Goal: Task Accomplishment & Management: Use online tool/utility

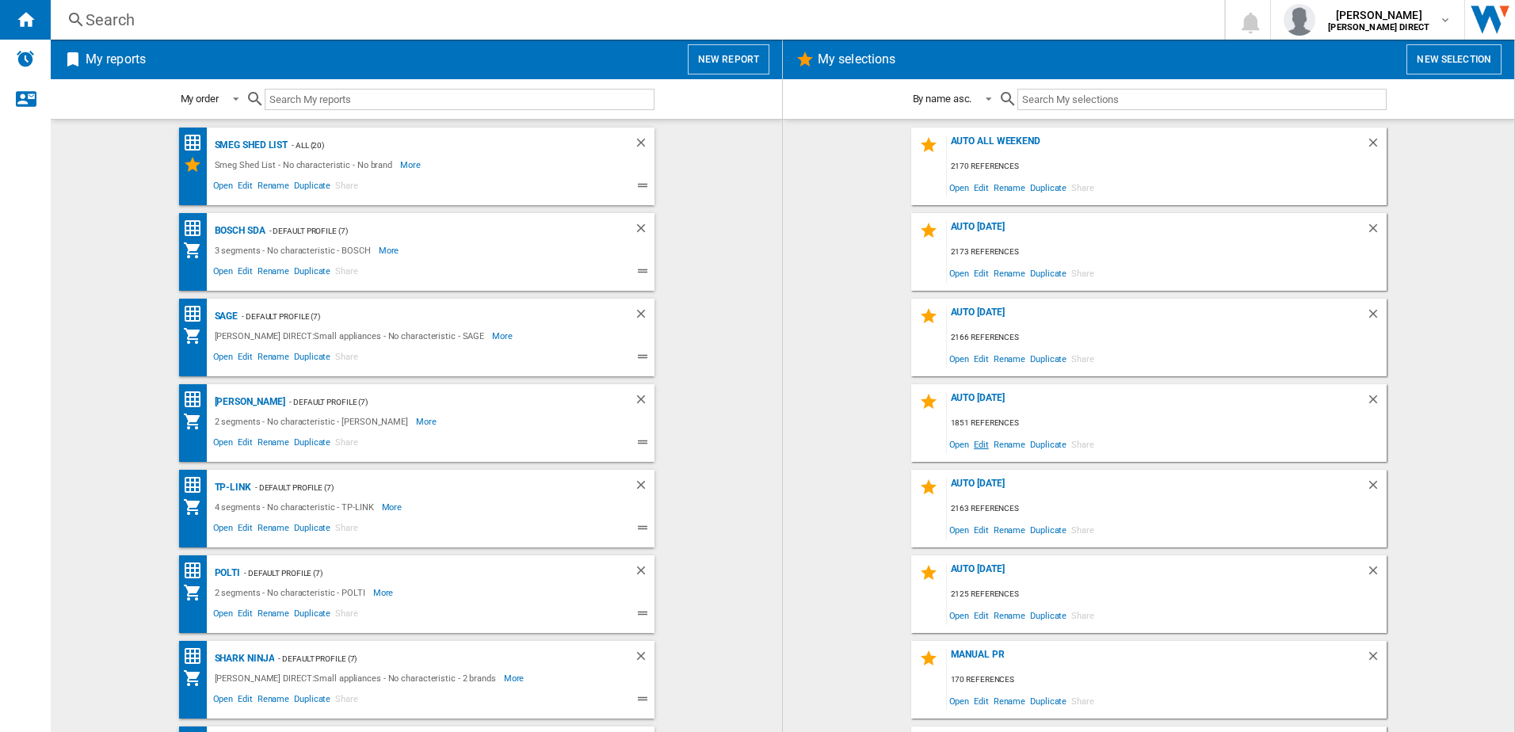
click at [983, 447] on span "Edit" at bounding box center [982, 443] width 20 height 21
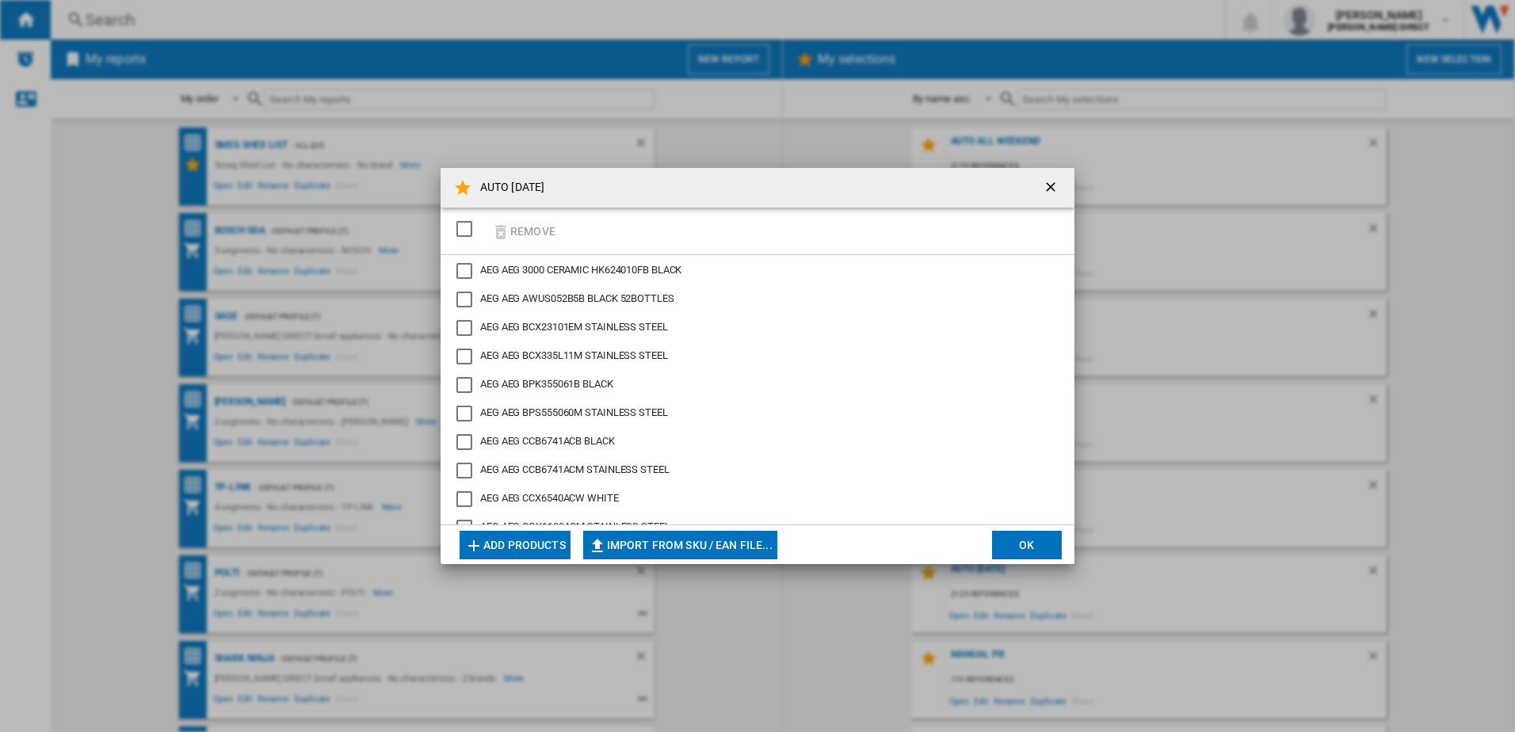
click at [468, 234] on div "SELECTIONS.EDITION_POPUP.SELECT_DESELECT" at bounding box center [464, 229] width 16 height 16
click at [521, 231] on button "Remove" at bounding box center [524, 230] width 74 height 37
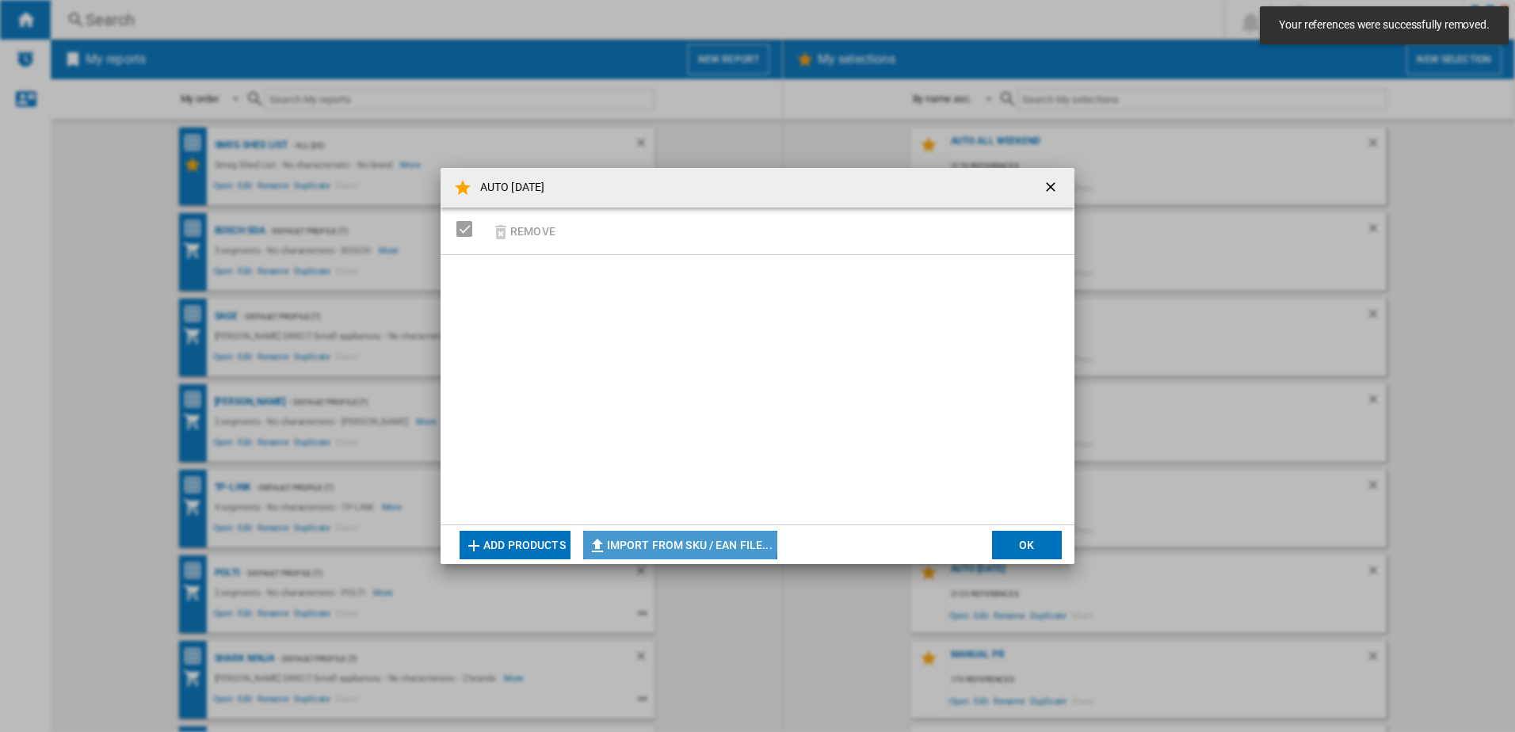
click at [668, 536] on button "Import from SKU / EAN file..." at bounding box center [680, 545] width 194 height 29
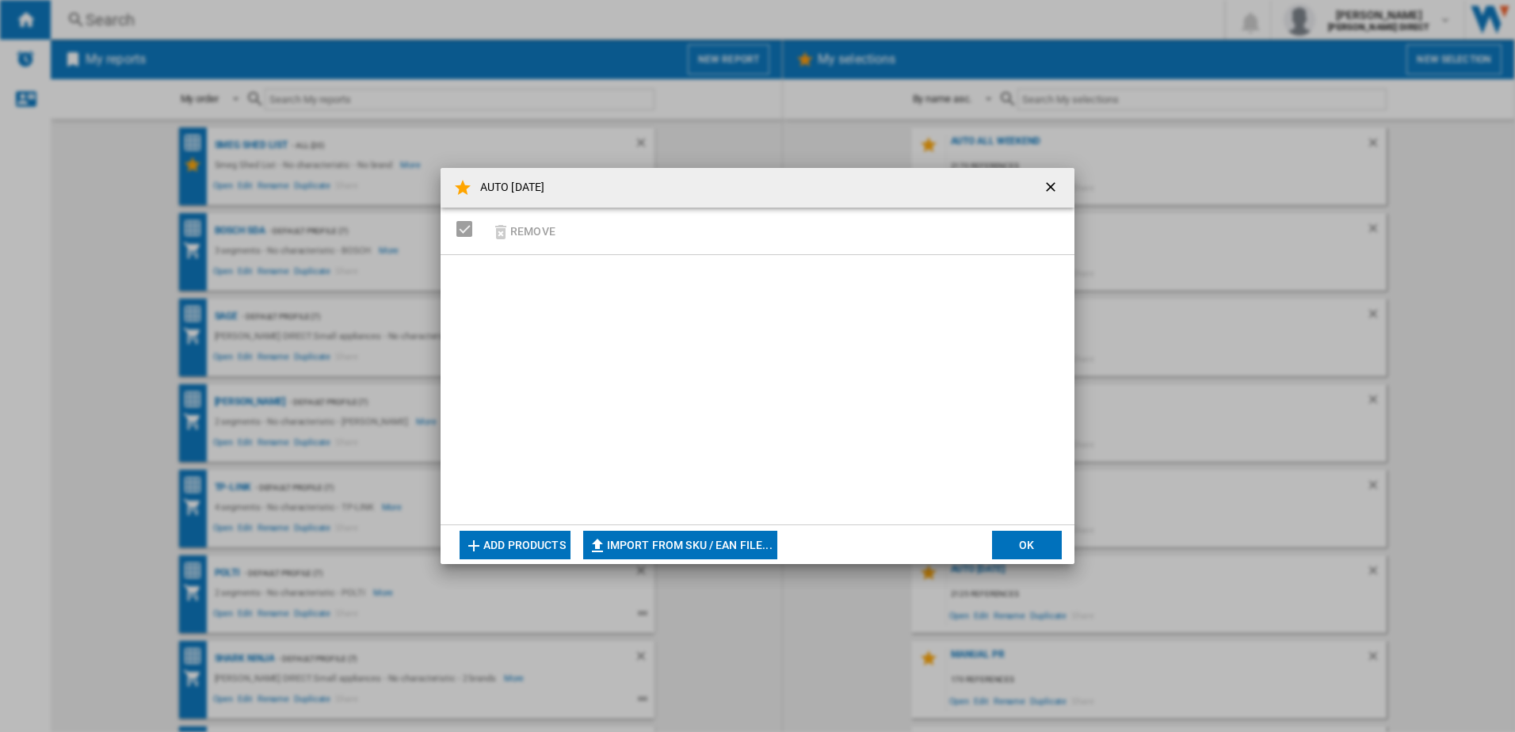
type input "**********"
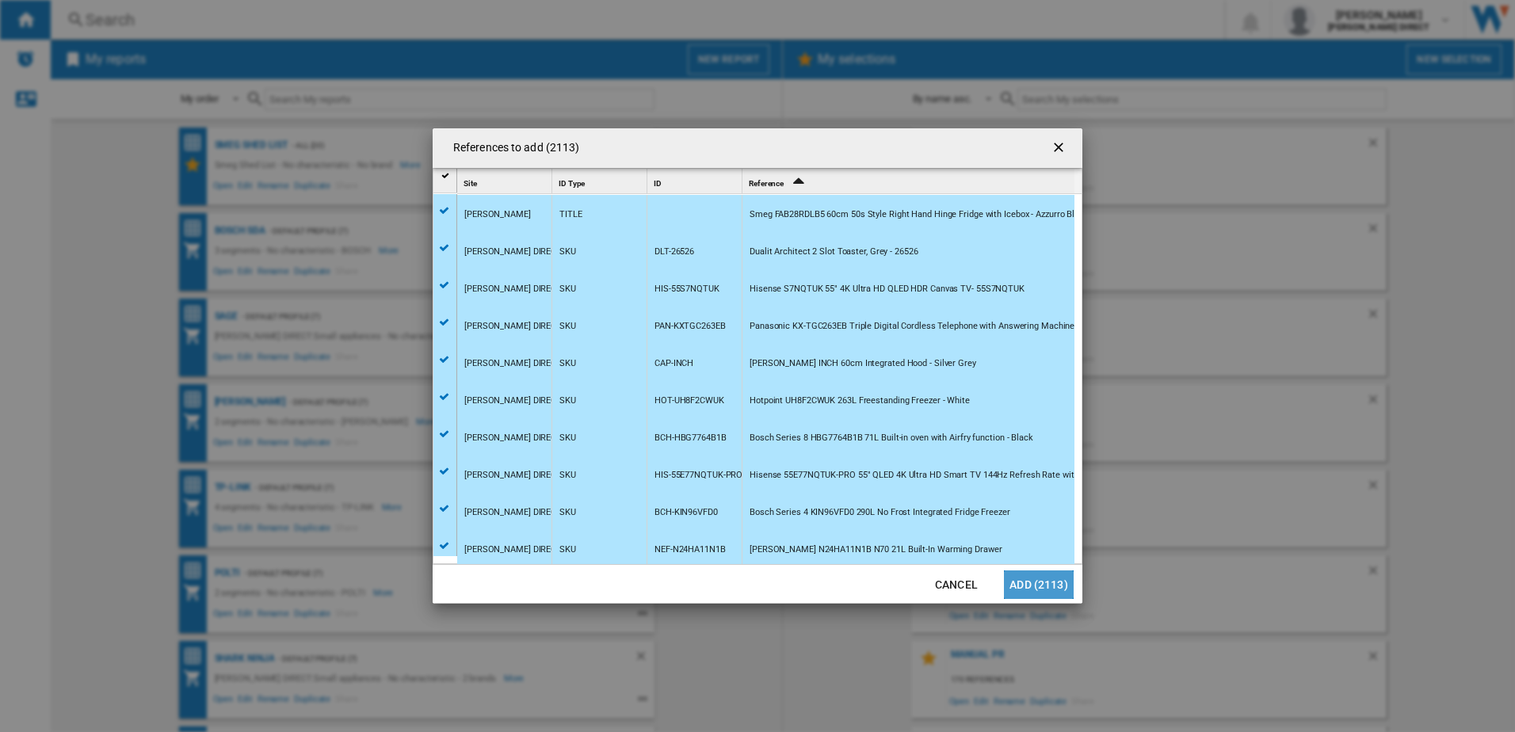
click at [1060, 578] on button "Add (2113)" at bounding box center [1039, 585] width 70 height 29
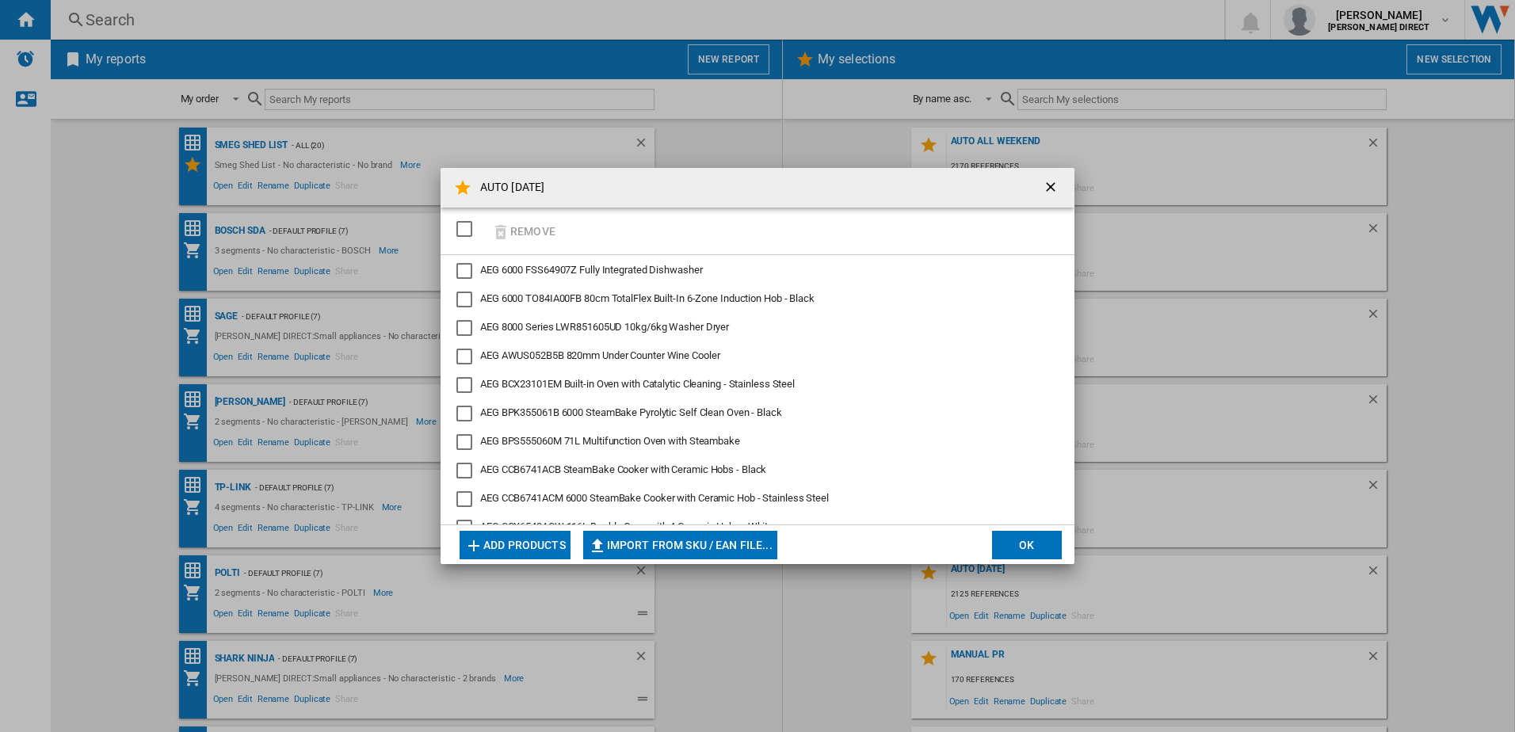
click at [1012, 544] on button "OK" at bounding box center [1027, 545] width 70 height 29
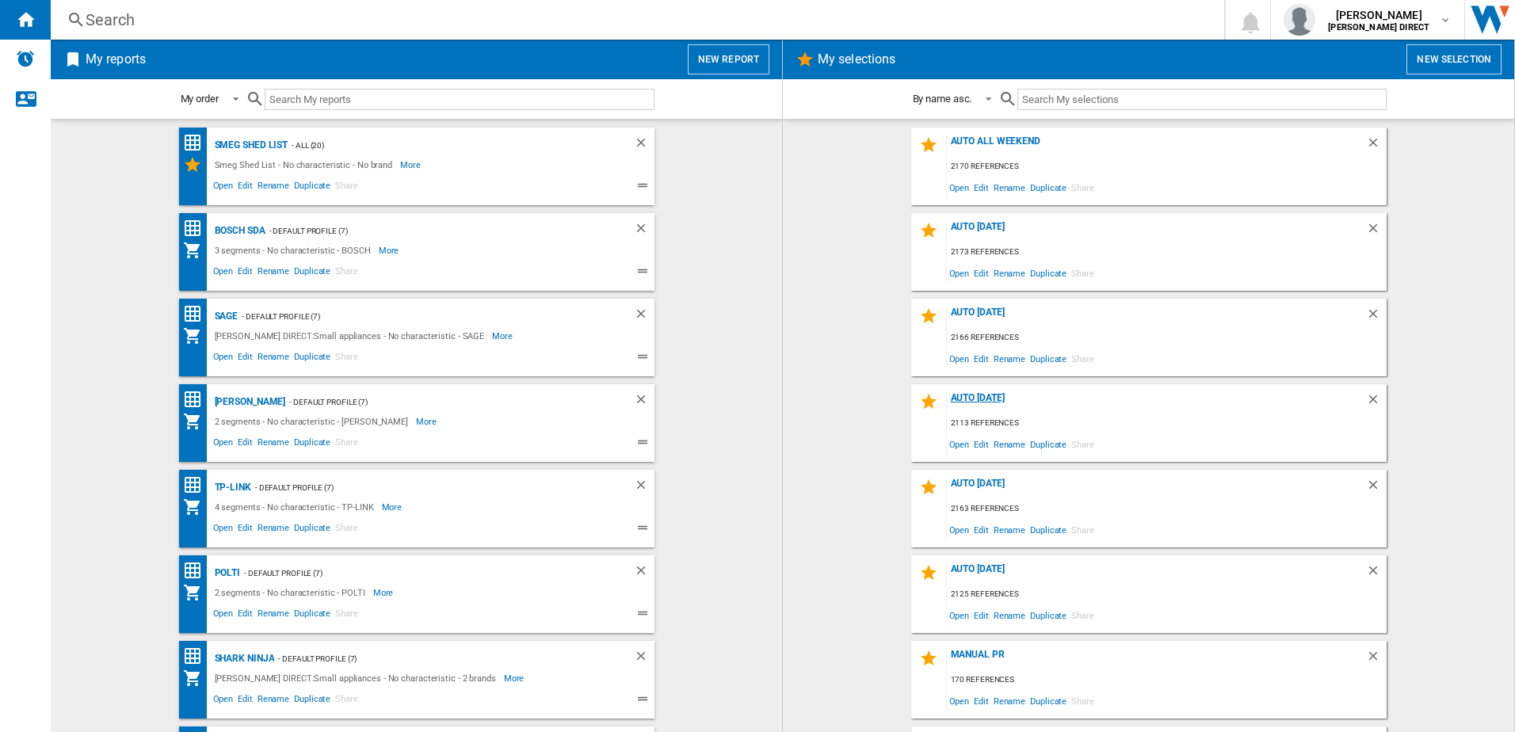
click at [987, 395] on div "AUTO [DATE]" at bounding box center [1156, 402] width 419 height 21
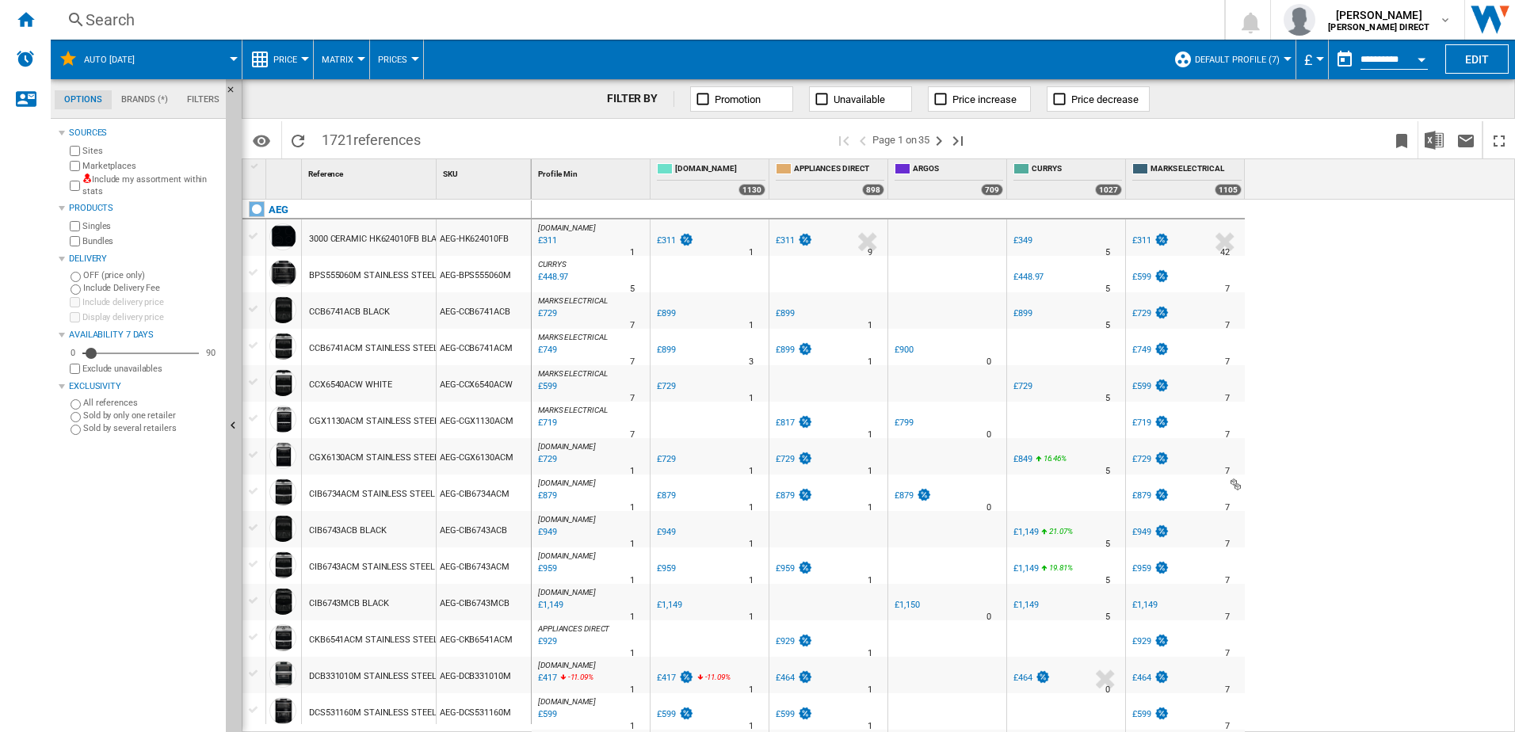
click at [172, 179] on label "Include my assortment within stats" at bounding box center [150, 186] width 137 height 25
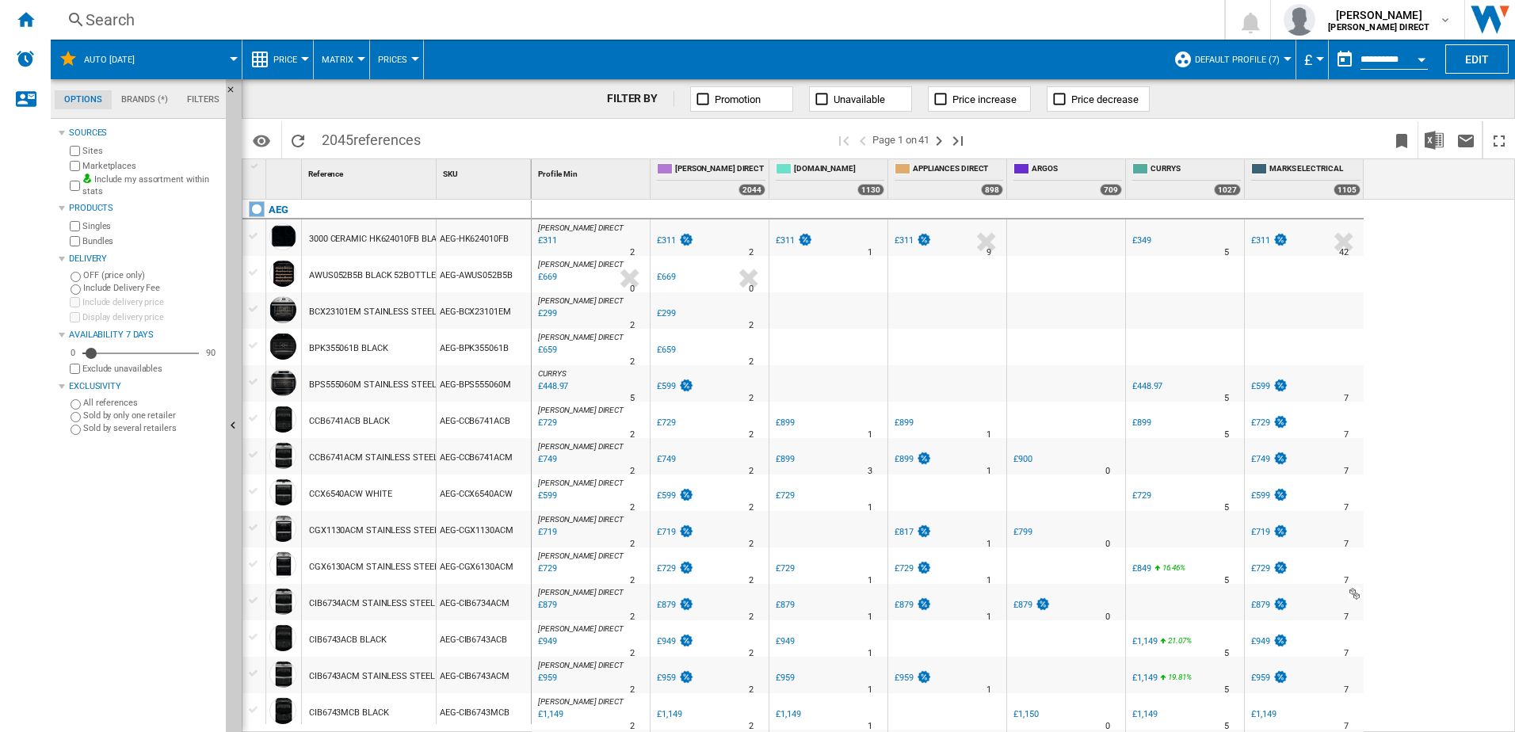
click at [1220, 59] on span "Default profile (7)" at bounding box center [1237, 60] width 85 height 10
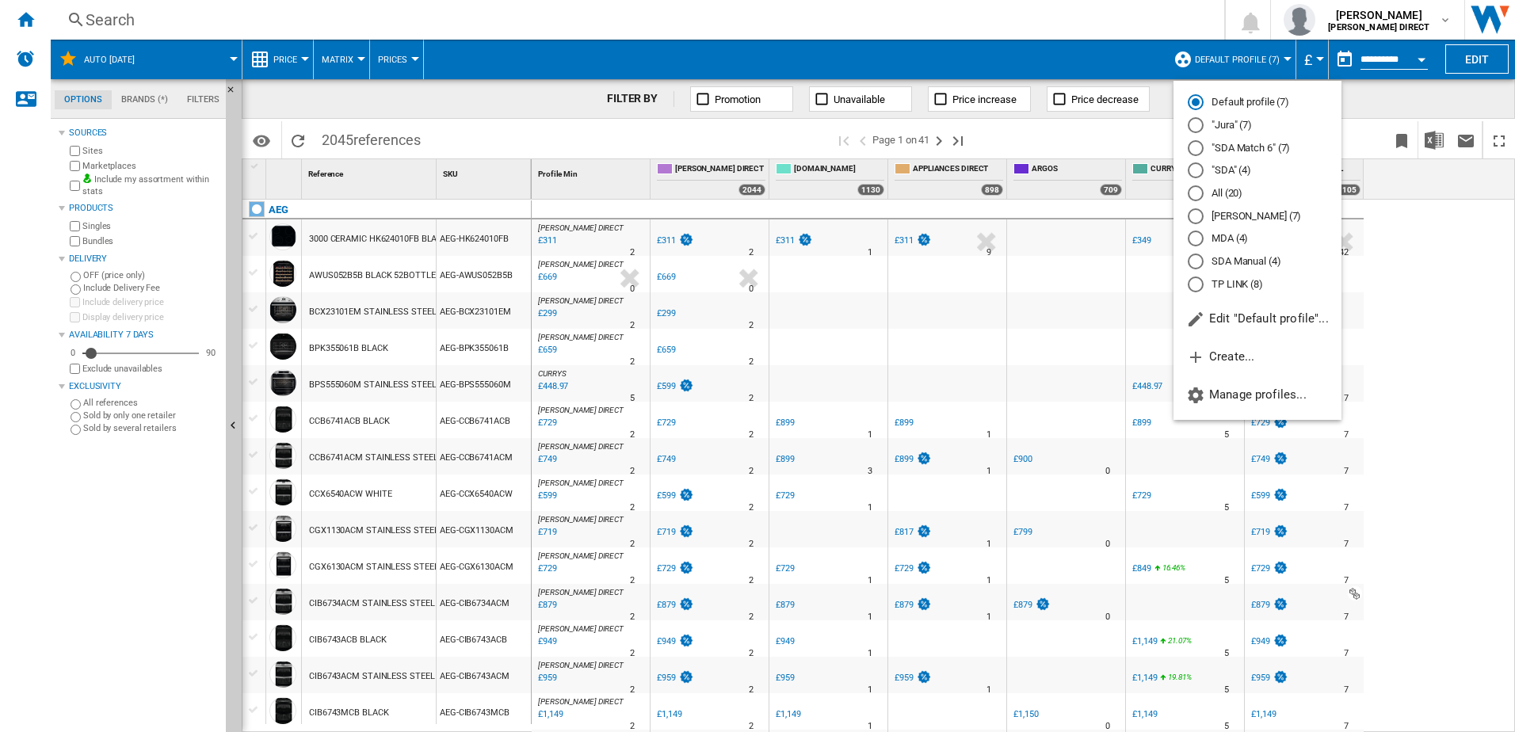
click at [1243, 101] on md-radio-button "Default profile (7)" at bounding box center [1257, 102] width 139 height 15
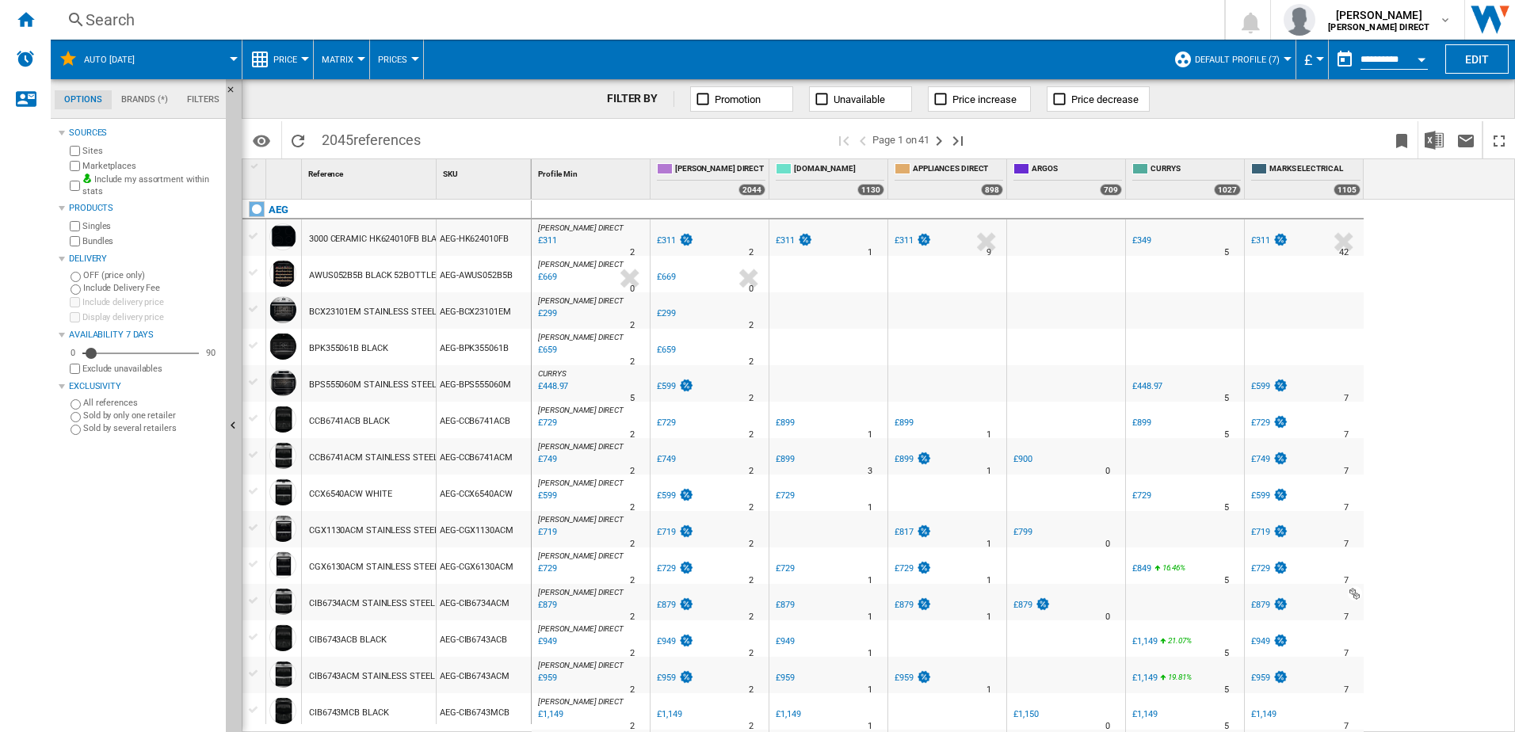
click at [98, 249] on div "Delivery" at bounding box center [139, 259] width 161 height 21
click at [95, 253] on div "Delivery" at bounding box center [144, 259] width 151 height 13
click at [104, 244] on label "Bundles" at bounding box center [150, 241] width 137 height 12
click at [1434, 133] on img "Download in Excel" at bounding box center [1434, 140] width 19 height 19
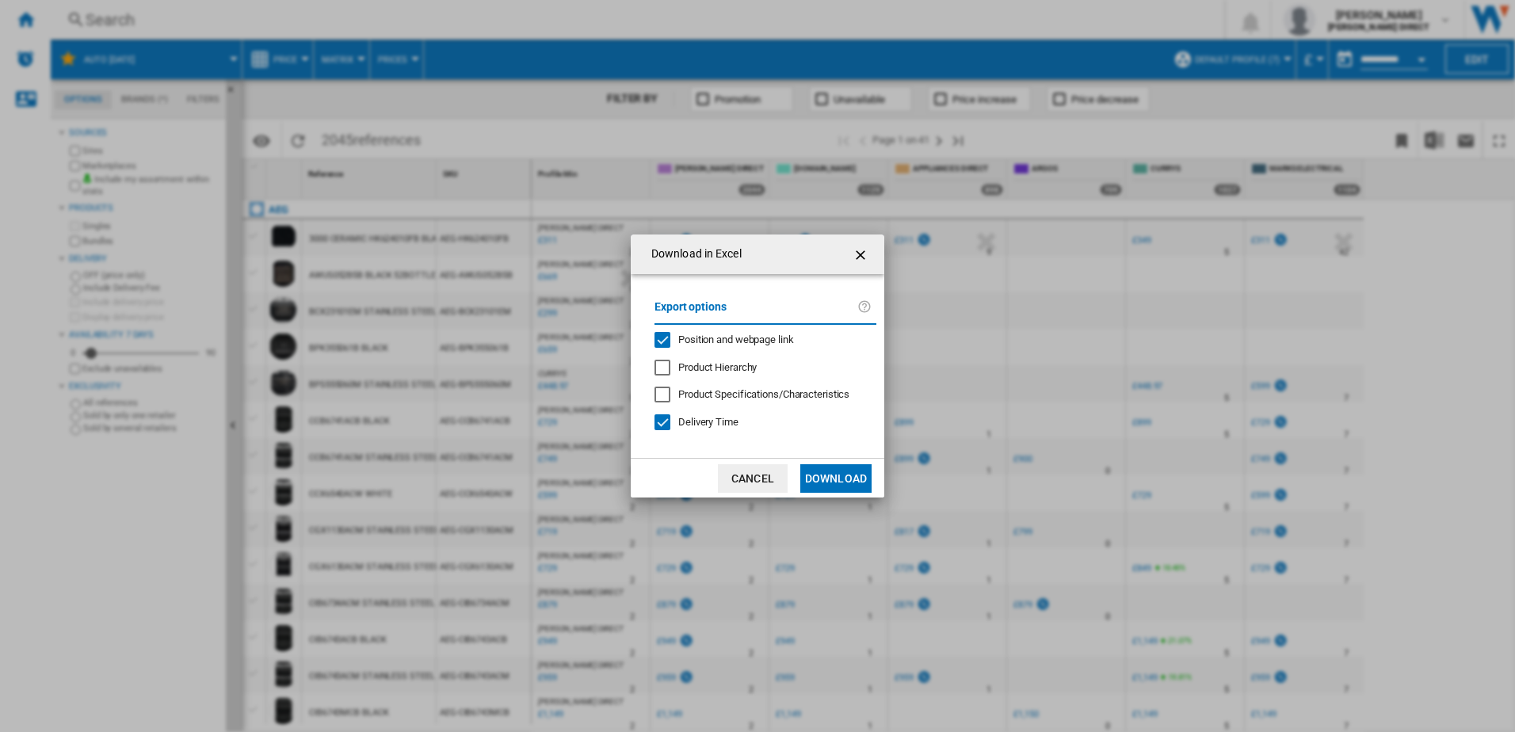
click at [701, 334] on span "Position and webpage link" at bounding box center [736, 340] width 116 height 12
click at [719, 419] on span "Delivery Time" at bounding box center [708, 422] width 60 height 12
click at [843, 477] on button "Download" at bounding box center [835, 478] width 71 height 29
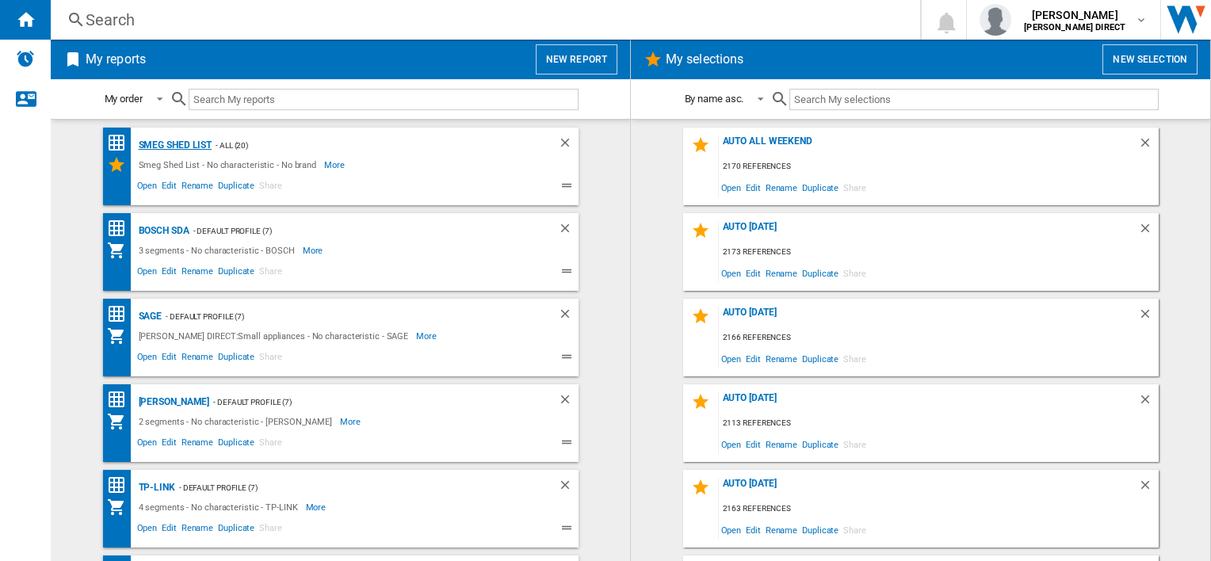
click at [161, 144] on div "Smeg Shed List" at bounding box center [174, 146] width 78 height 20
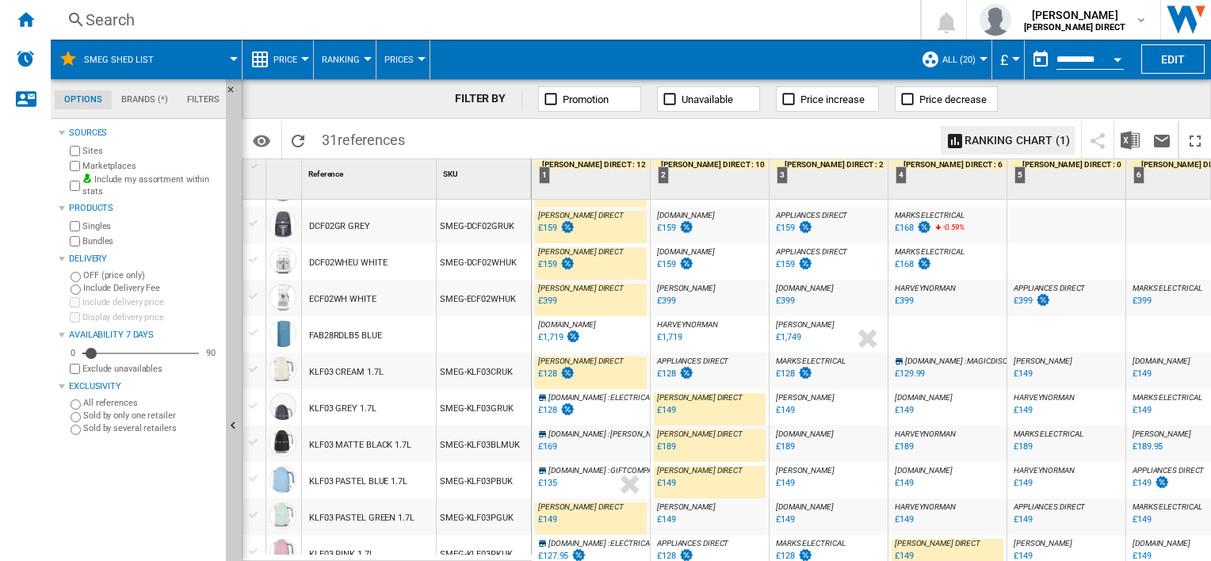
scroll to position [238, 0]
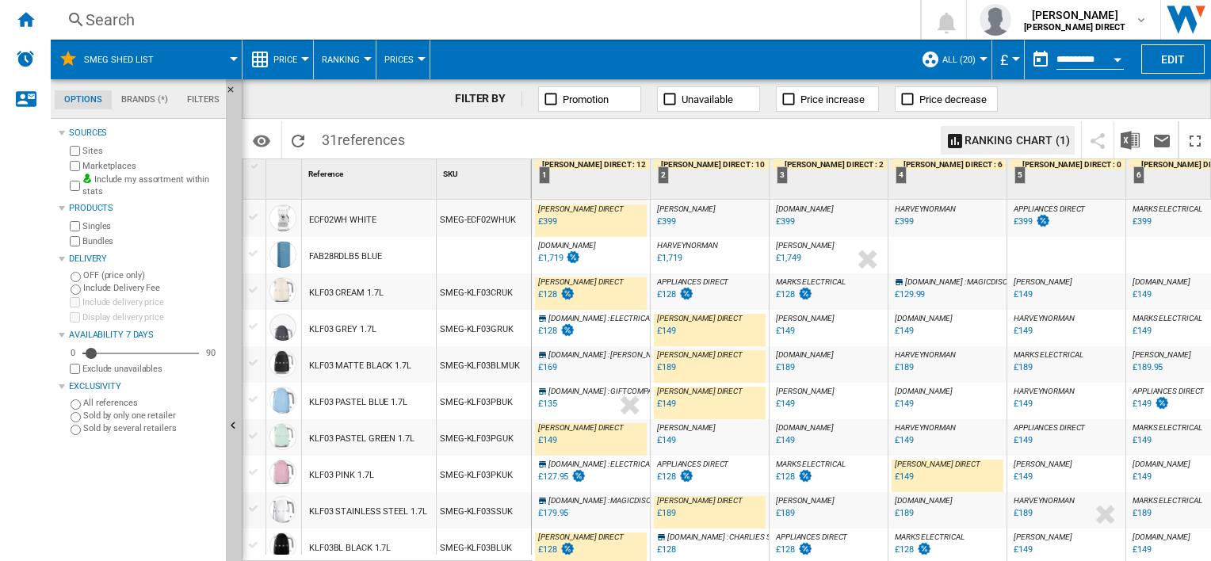
click at [542, 403] on div "£135" at bounding box center [547, 404] width 19 height 10
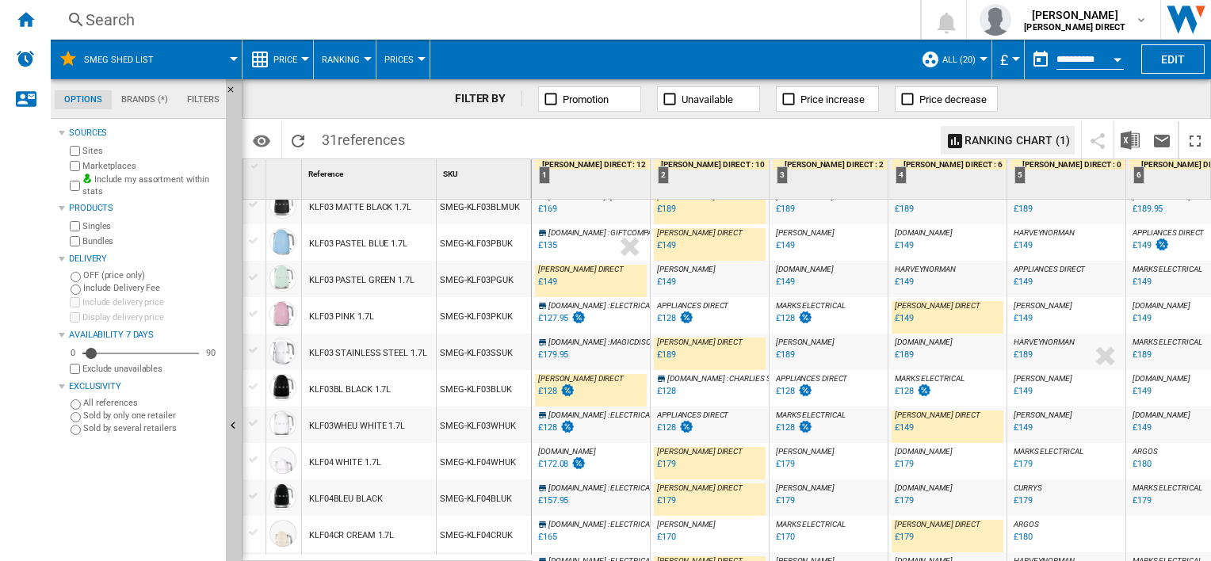
scroll to position [555, 0]
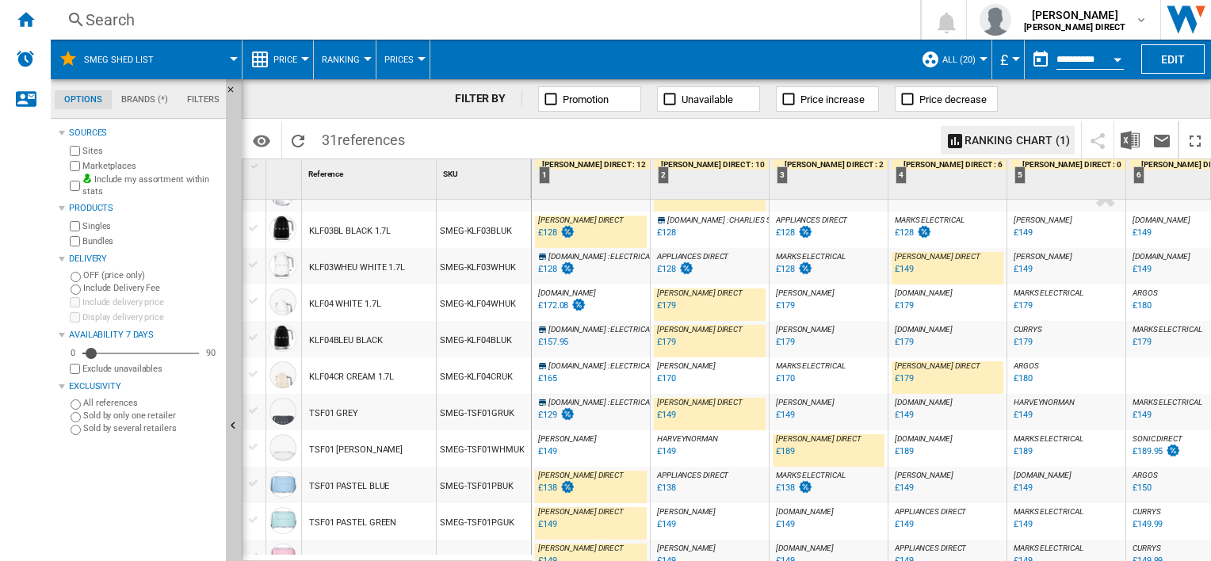
click at [120, 163] on label "Marketplaces" at bounding box center [150, 166] width 137 height 12
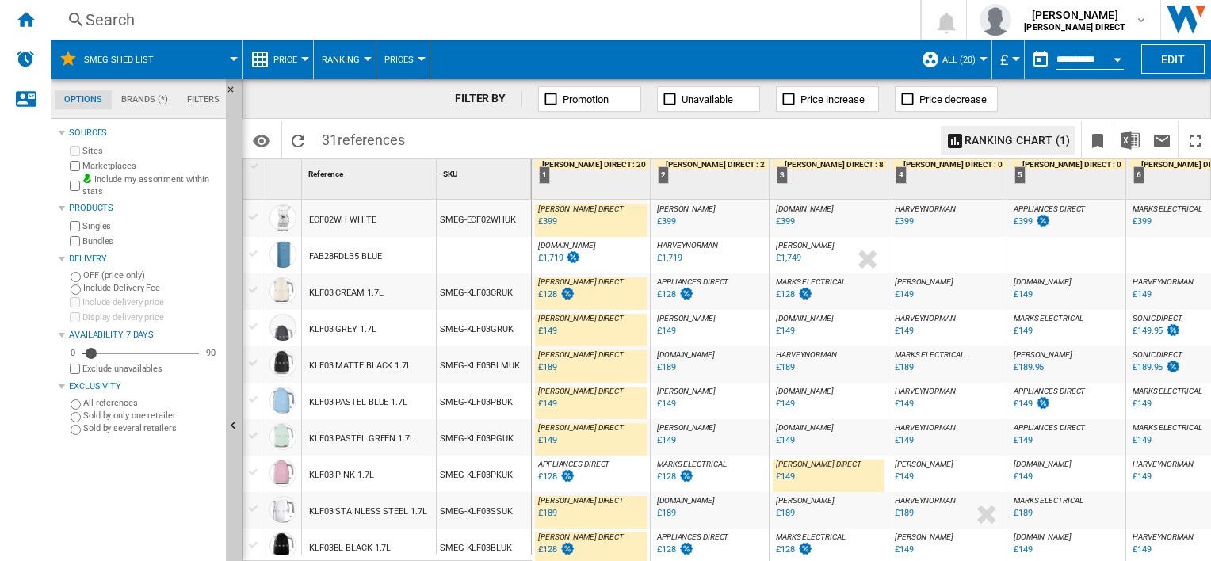
scroll to position [317, 0]
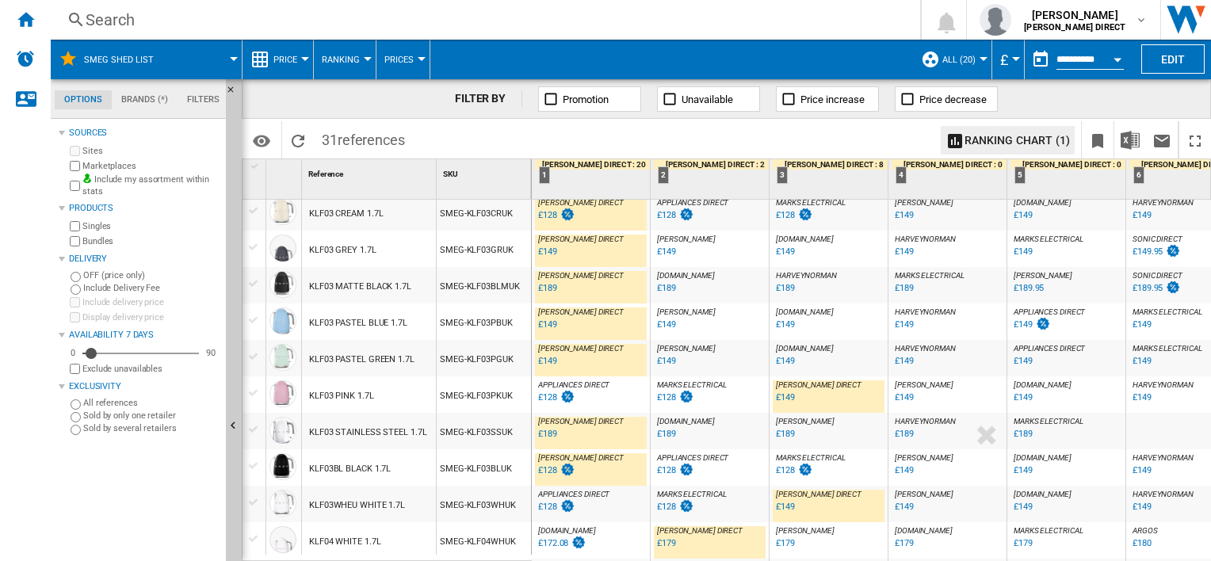
click at [669, 396] on div "£128" at bounding box center [666, 397] width 19 height 10
click at [548, 398] on div "£128" at bounding box center [547, 397] width 19 height 10
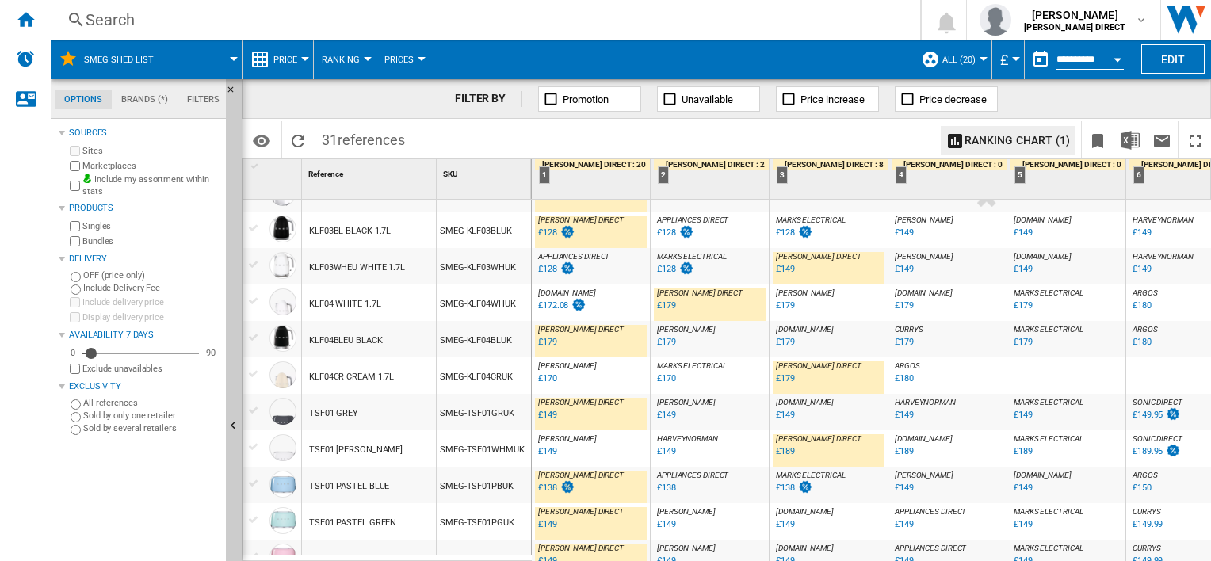
scroll to position [795, 0]
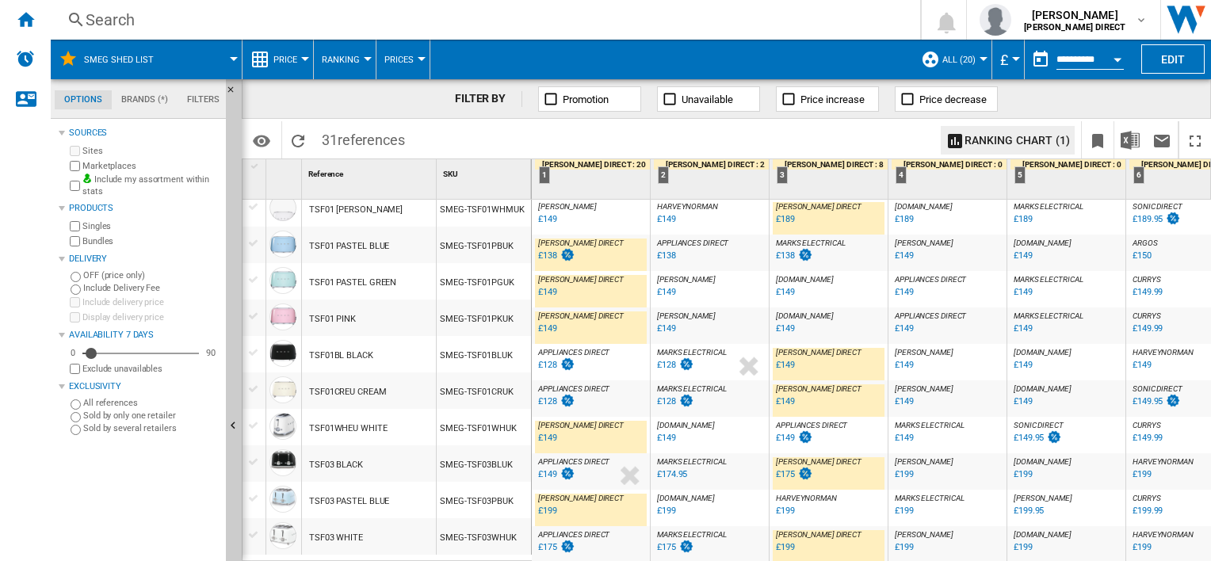
click at [548, 396] on div "£128" at bounding box center [547, 401] width 19 height 10
click at [552, 361] on div "£128" at bounding box center [547, 365] width 19 height 10
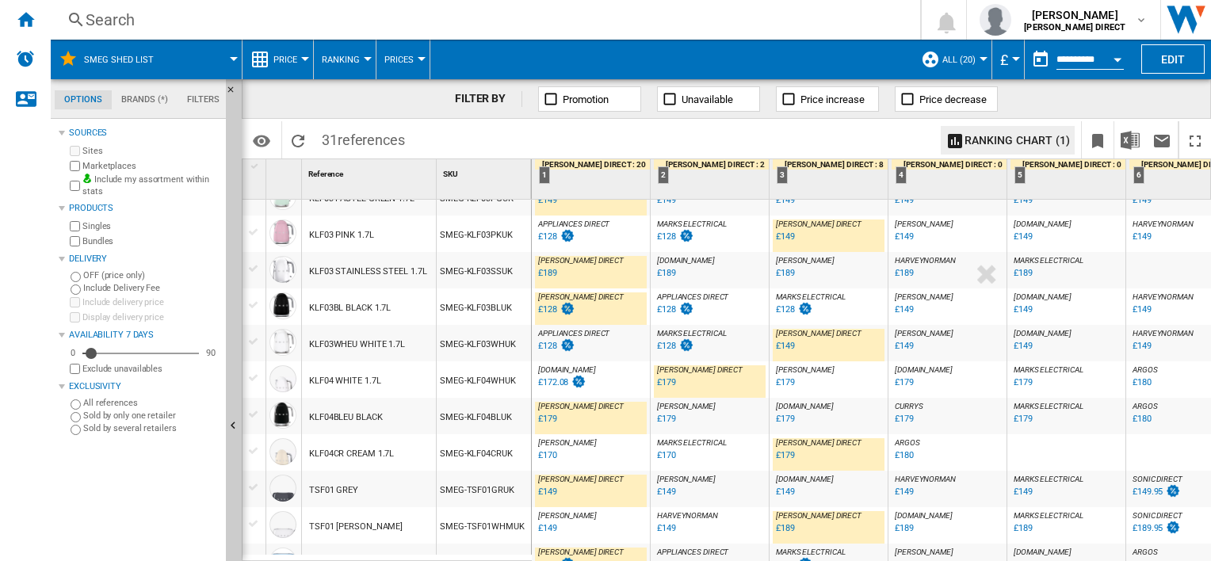
scroll to position [557, 0]
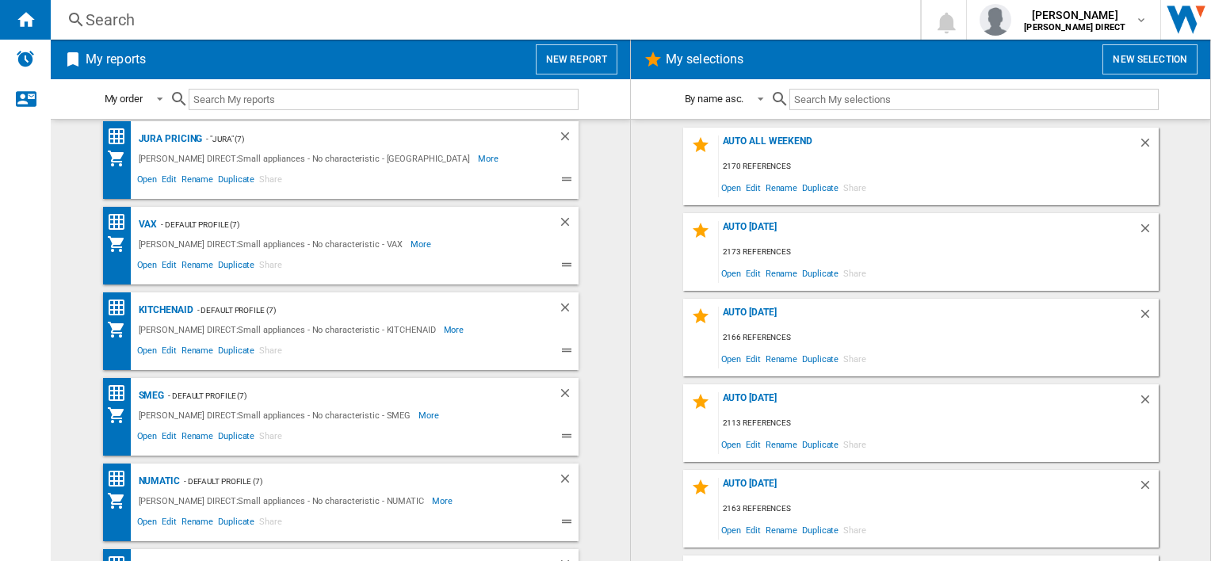
scroll to position [634, 0]
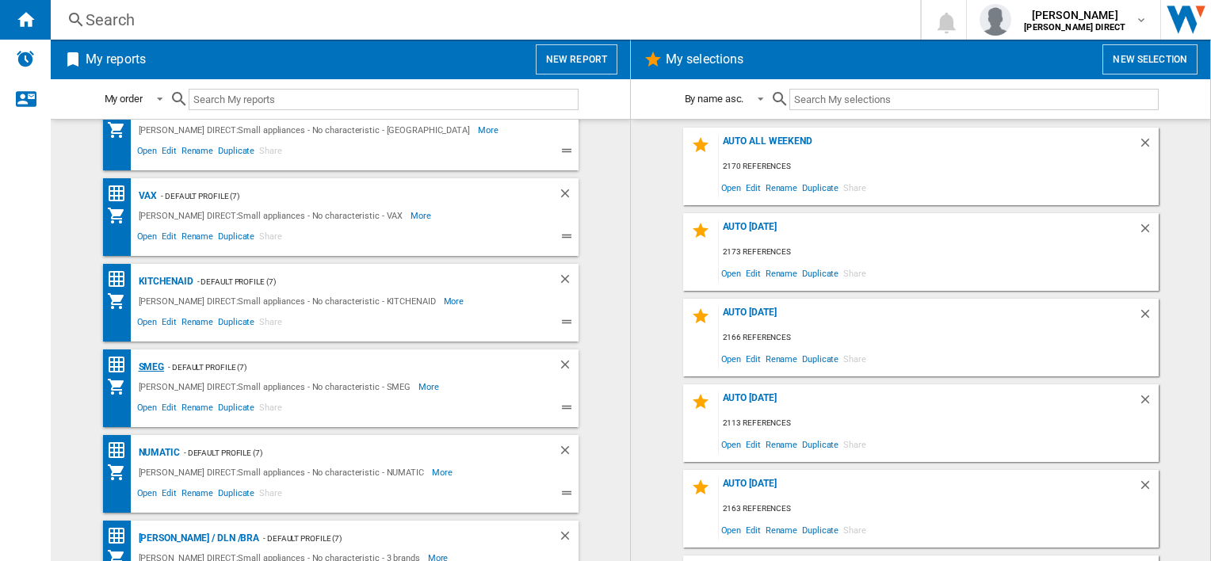
click at [155, 365] on div "SMEG" at bounding box center [150, 367] width 30 height 20
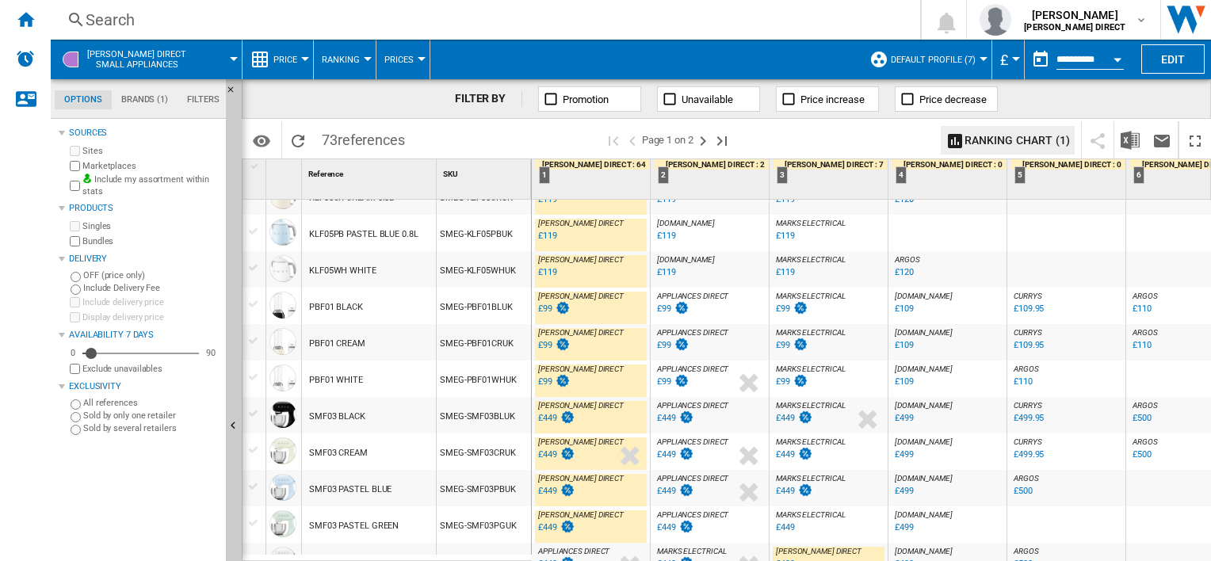
scroll to position [1483, 0]
